Goal: Transaction & Acquisition: Purchase product/service

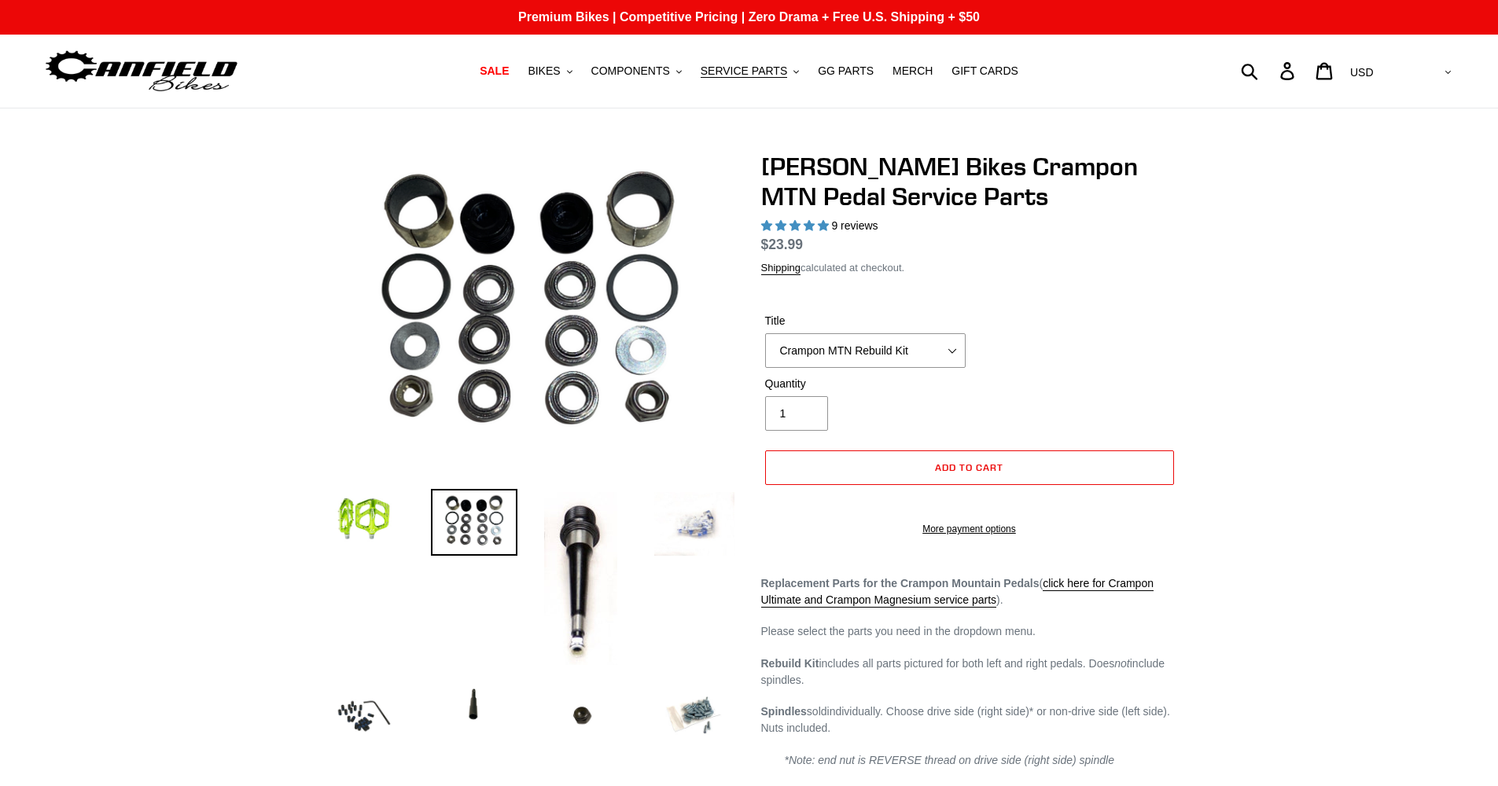
select select "highest-rating"
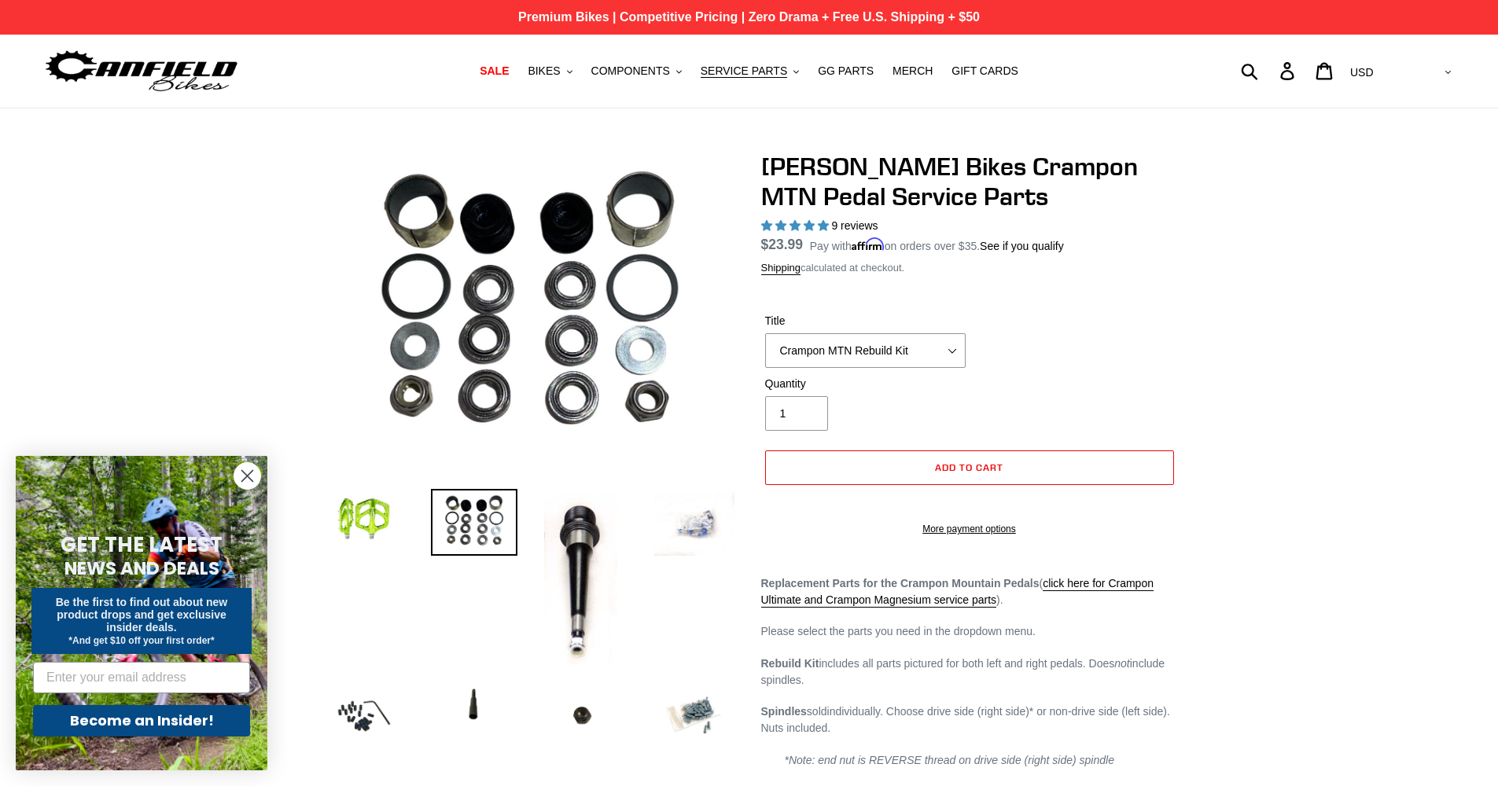
click at [552, 10] on p "Premium Bikes | Competitive Pricing | Zero Drama + Free U.S. Shipping + $50" at bounding box center [749, 17] width 1498 height 35
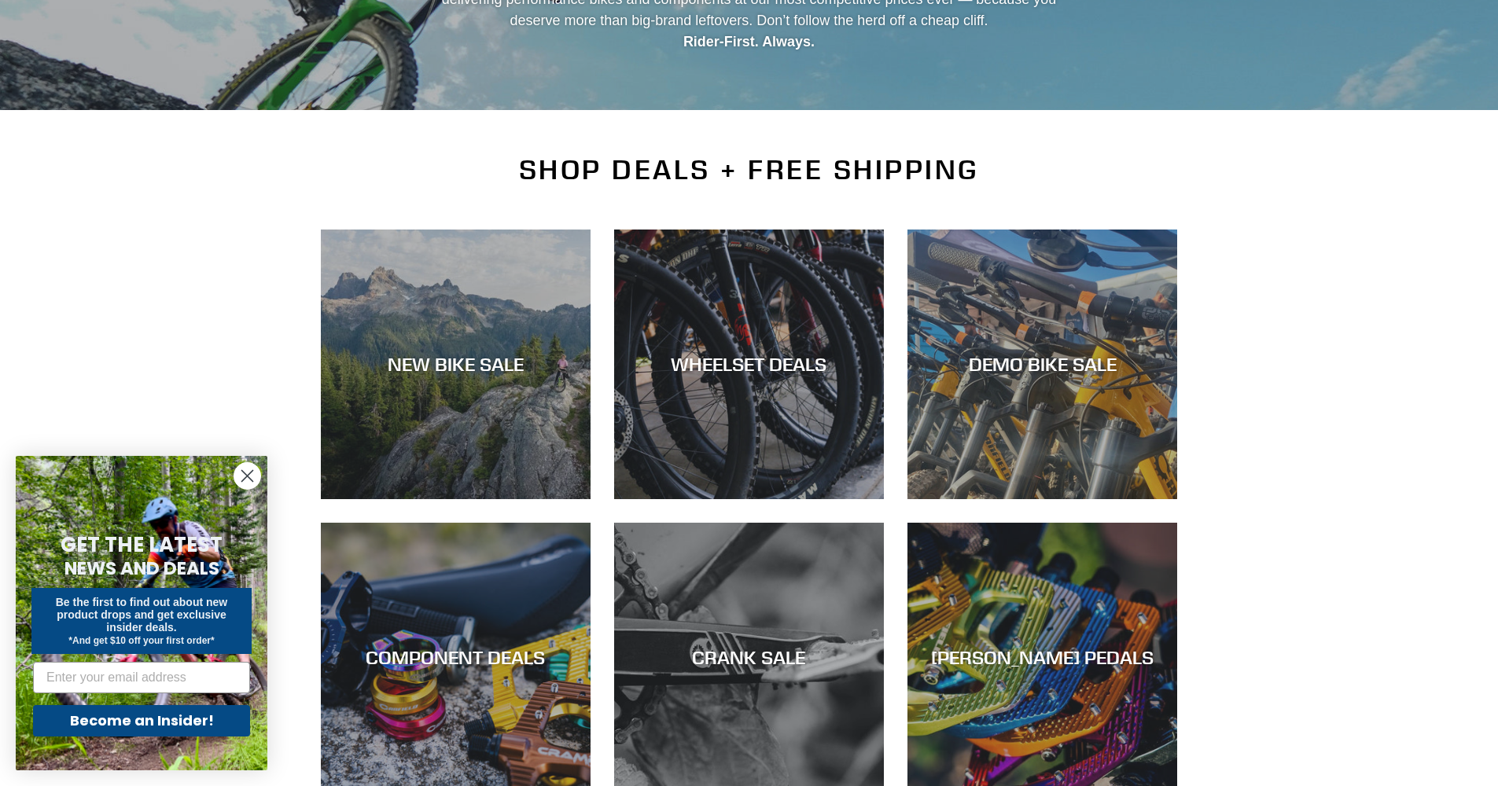
scroll to position [351, 0]
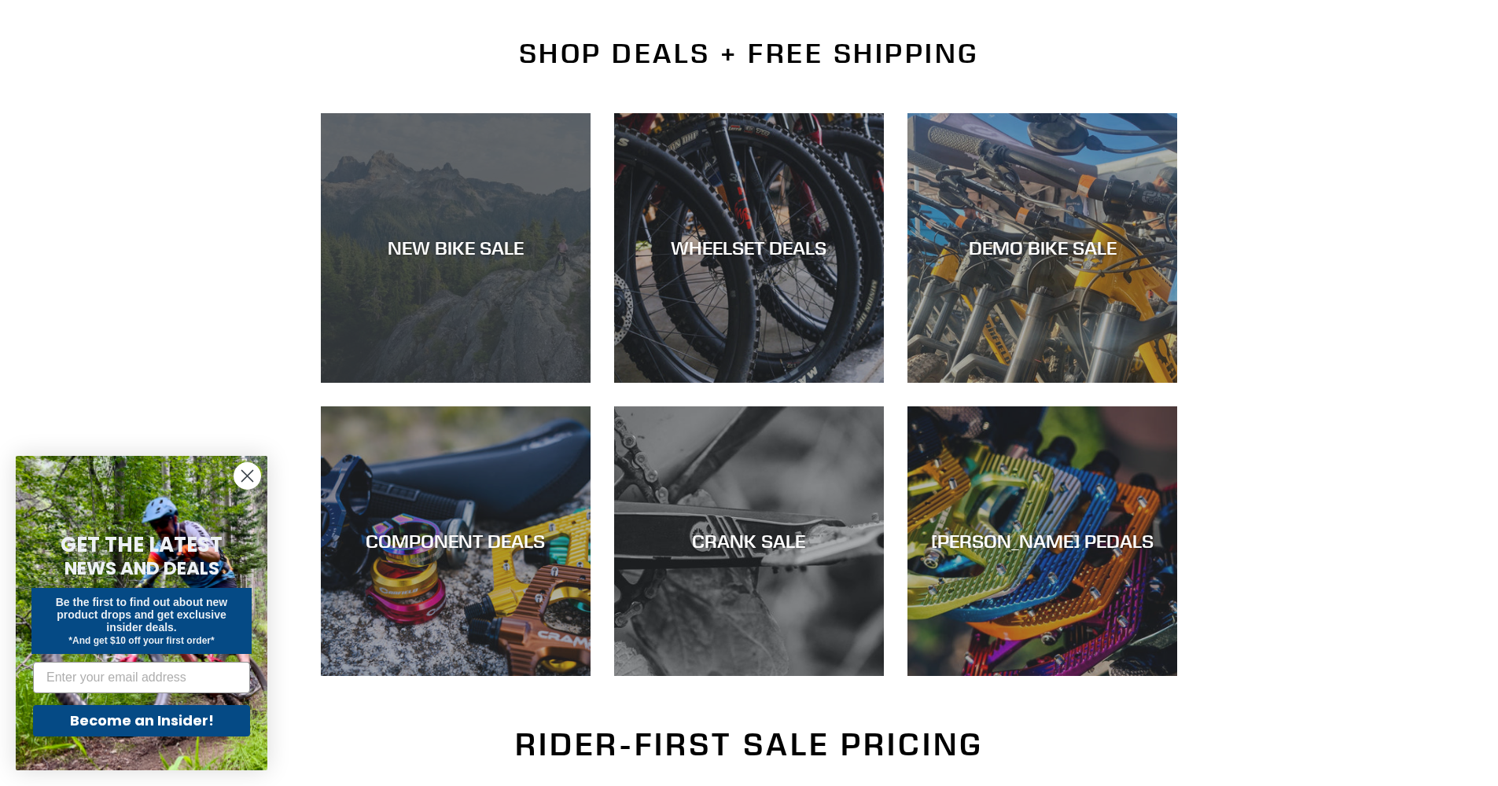
click at [561, 383] on div "NEW BIKE SALE" at bounding box center [456, 383] width 270 height 0
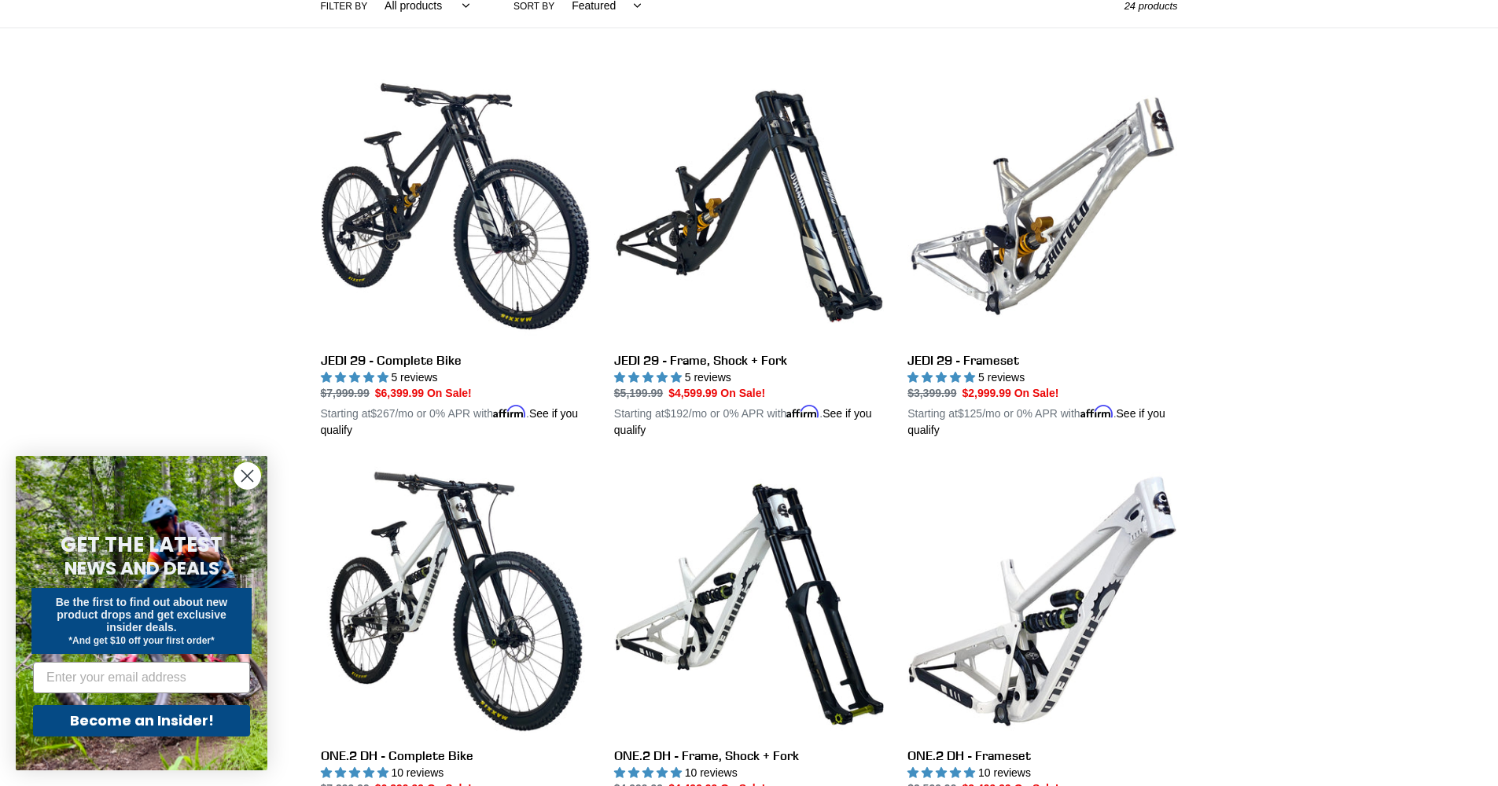
scroll to position [70, 0]
